Goal: Complete application form

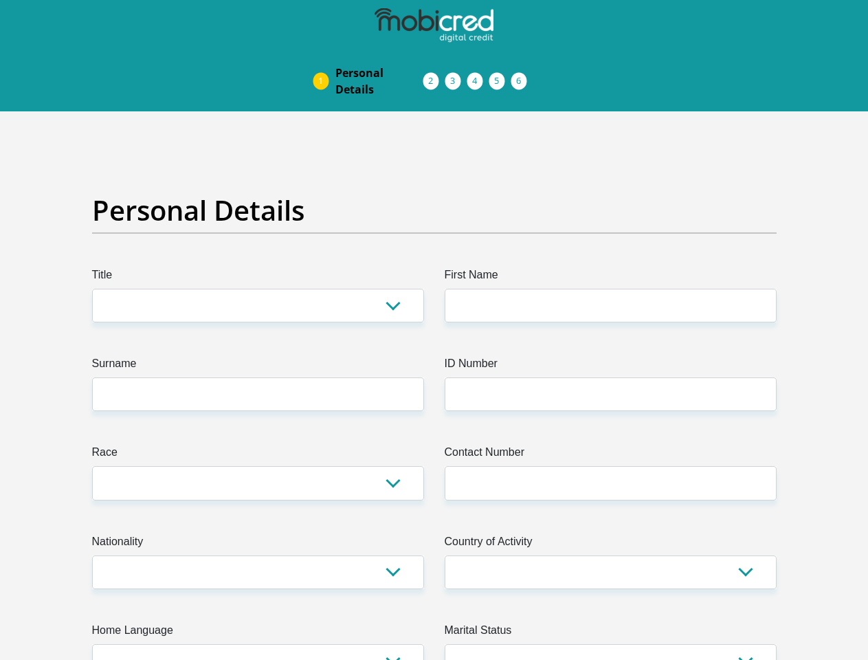
click at [0, 0] on img at bounding box center [0, 0] width 0 height 0
click at [324, 59] on link "Personal Details" at bounding box center [379, 81] width 110 height 44
click at [434, 76] on link "Acceptance of Services" at bounding box center [445, 81] width 22 height 11
click at [0, 0] on span "Documents" at bounding box center [0, 0] width 0 height 0
click at [500, 76] on link "Debicheck Mandate" at bounding box center [489, 81] width 22 height 11
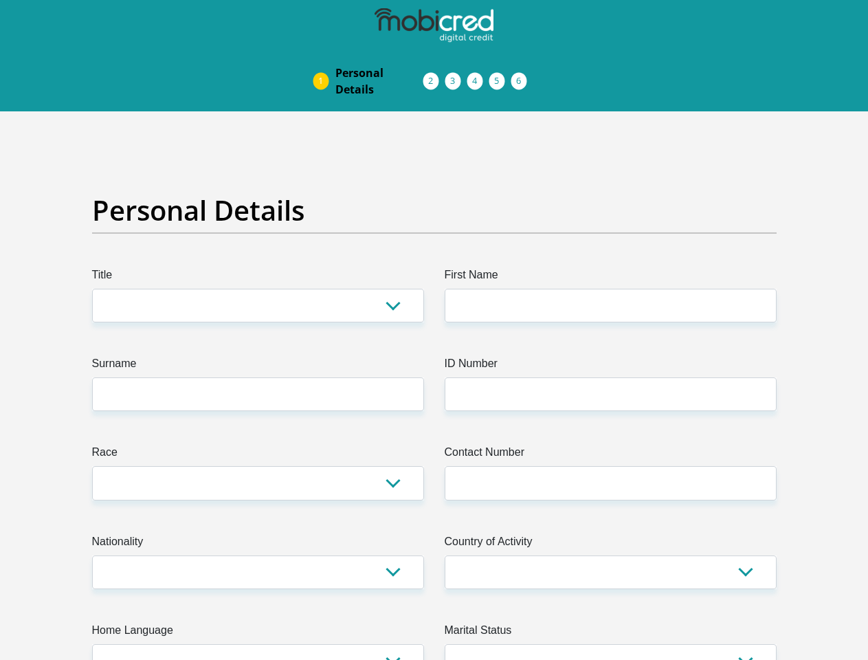
click at [522, 76] on link "Curata Authentication" at bounding box center [511, 81] width 22 height 11
click at [544, 76] on link "Pre Agreement Signoff" at bounding box center [533, 81] width 22 height 11
